Goal: Use online tool/utility

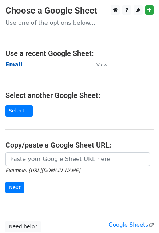
click at [14, 63] on strong "Email" at bounding box center [13, 64] width 17 height 7
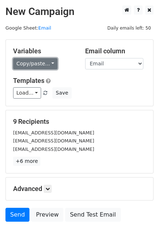
click at [20, 65] on link "Copy/paste..." at bounding box center [35, 63] width 44 height 11
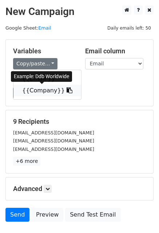
click at [46, 91] on link "{{Company}}" at bounding box center [47, 91] width 68 height 12
